Goal: Task Accomplishment & Management: Complete application form

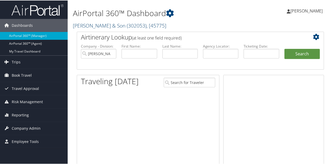
click at [86, 25] on link "[PERSON_NAME] & Son ( 302053 ) , [ 45775 ]" at bounding box center [119, 25] width 93 height 7
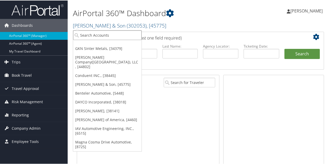
click at [84, 38] on input "search" at bounding box center [107, 35] width 68 height 10
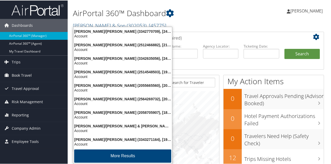
type input "henry ford"
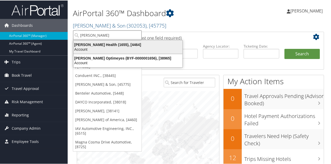
click at [82, 50] on div "Account" at bounding box center [127, 49] width 115 height 5
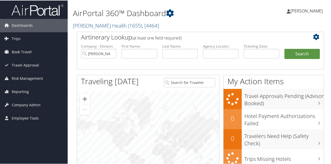
click at [9, 31] on link "Dashboards" at bounding box center [34, 24] width 68 height 13
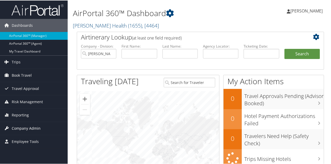
click at [22, 126] on span "Company Admin" at bounding box center [26, 127] width 29 height 13
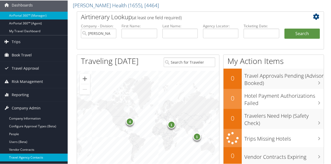
scroll to position [31, 0]
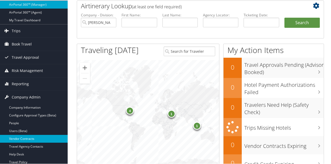
click at [42, 138] on link "Vendor Contracts" at bounding box center [34, 138] width 68 height 8
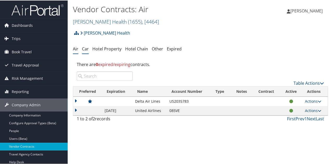
click at [86, 52] on li "Car" at bounding box center [85, 48] width 7 height 9
click at [85, 50] on link "Car" at bounding box center [85, 48] width 7 height 6
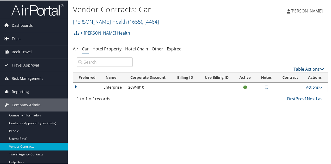
click at [293, 68] on link "Table Actions" at bounding box center [308, 69] width 30 height 6
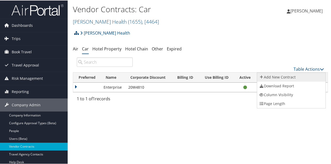
click at [273, 75] on link "Add New Contract" at bounding box center [291, 76] width 68 height 9
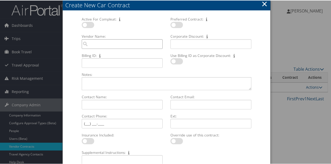
click at [101, 43] on input "Vendor Name: Multiple values The selected items contain different values for th…" at bounding box center [122, 44] width 81 height 10
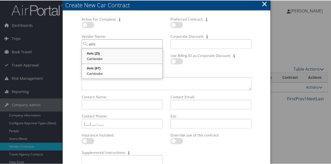
click at [102, 53] on div "Avis (ZI)" at bounding box center [122, 52] width 79 height 5
type input "Avis"
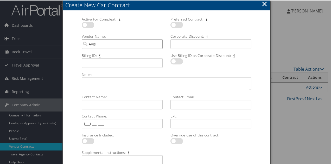
click at [112, 45] on input "Avis" at bounding box center [122, 44] width 81 height 10
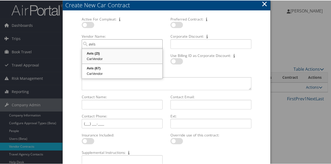
click at [97, 56] on div "CarVendor" at bounding box center [122, 58] width 79 height 5
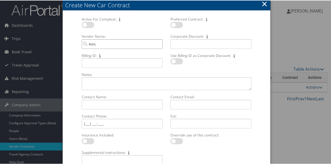
type input "Avis"
click at [179, 44] on input "Corporate Discount: Multiple values The selected items contain different values…" at bounding box center [210, 44] width 81 height 10
type input "Y097182"
click at [92, 23] on label at bounding box center [88, 24] width 12 height 6
click at [88, 24] on input "checkbox" at bounding box center [85, 25] width 3 height 3
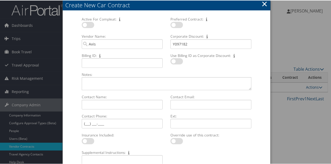
checkbox input "true"
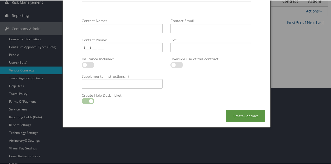
scroll to position [78, 0]
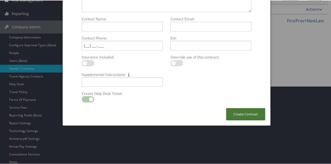
click at [235, 111] on button "Create Contract" at bounding box center [245, 114] width 39 height 12
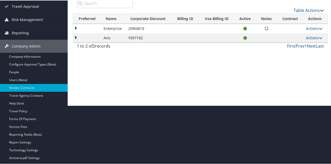
scroll to position [26, 0]
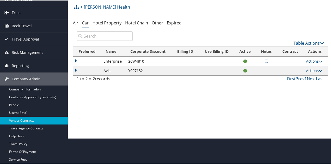
click at [265, 60] on icon at bounding box center [266, 61] width 3 height 4
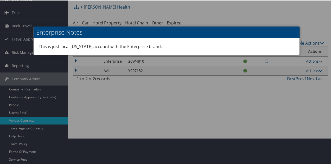
click at [222, 18] on div at bounding box center [166, 82] width 333 height 164
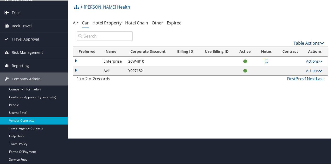
click at [299, 44] on link "Table Actions" at bounding box center [308, 43] width 30 height 6
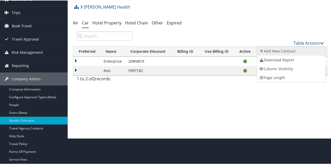
click at [291, 52] on link "Add New Contract" at bounding box center [291, 50] width 68 height 9
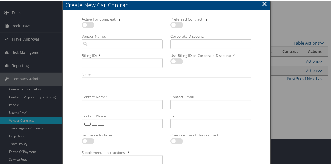
drag, startPoint x: 90, startPoint y: 27, endPoint x: 89, endPoint y: 34, distance: 6.2
click at [90, 28] on div at bounding box center [122, 27] width 81 height 12
drag, startPoint x: 87, startPoint y: 25, endPoint x: 83, endPoint y: 30, distance: 6.3
click at [87, 25] on label at bounding box center [88, 24] width 12 height 6
click at [87, 25] on input "checkbox" at bounding box center [85, 25] width 3 height 3
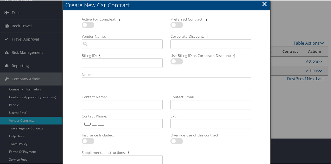
checkbox input "true"
click at [98, 43] on input "Vendor Name: Multiple values The selected items contain different values for th…" at bounding box center [122, 44] width 81 height 10
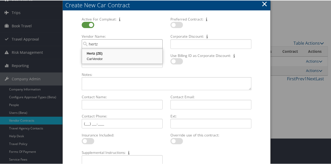
click at [99, 55] on div "Hertz (ZE)" at bounding box center [122, 52] width 79 height 5
type input "Hertz"
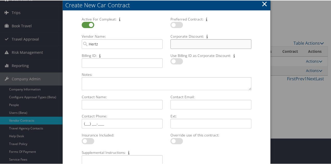
click at [187, 42] on input "Corporate Discount: Multiple values The selected items contain different values…" at bounding box center [210, 44] width 81 height 10
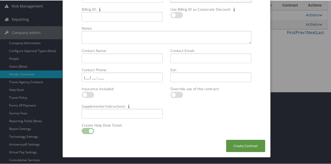
scroll to position [78, 0]
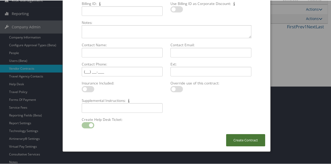
type input "1882597"
click at [246, 137] on button "Create Contract" at bounding box center [245, 140] width 39 height 12
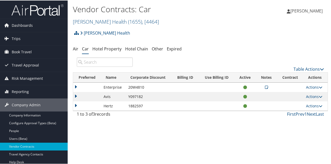
scroll to position [26, 0]
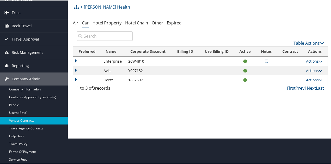
click at [309, 70] on link "Actions" at bounding box center [314, 70] width 16 height 5
click at [303, 87] on link "Edit Contract" at bounding box center [302, 86] width 35 height 9
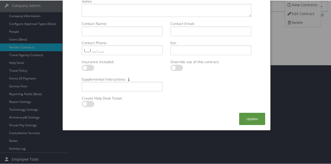
scroll to position [100, 0]
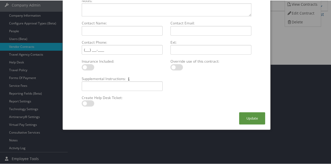
click at [91, 102] on label at bounding box center [88, 103] width 12 height 6
click at [88, 102] on input "checkbox" at bounding box center [85, 103] width 3 height 3
checkbox input "true"
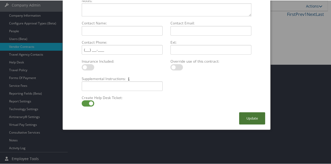
click at [245, 118] on button "Update" at bounding box center [252, 118] width 26 height 12
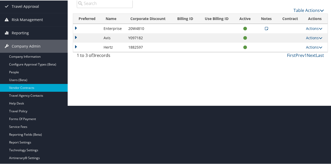
scroll to position [48, 0]
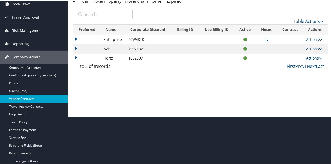
click at [309, 57] on link "Actions" at bounding box center [314, 57] width 16 height 5
click at [300, 73] on link "Edit Contract" at bounding box center [302, 74] width 35 height 9
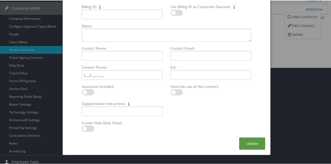
scroll to position [100, 0]
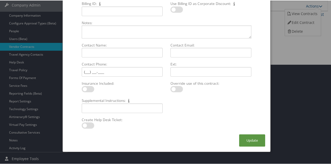
click at [87, 126] on label at bounding box center [88, 125] width 12 height 6
click at [87, 126] on input "checkbox" at bounding box center [85, 125] width 3 height 3
checkbox input "true"
click at [255, 137] on button "Update" at bounding box center [252, 140] width 26 height 12
